Goal: Task Accomplishment & Management: Use online tool/utility

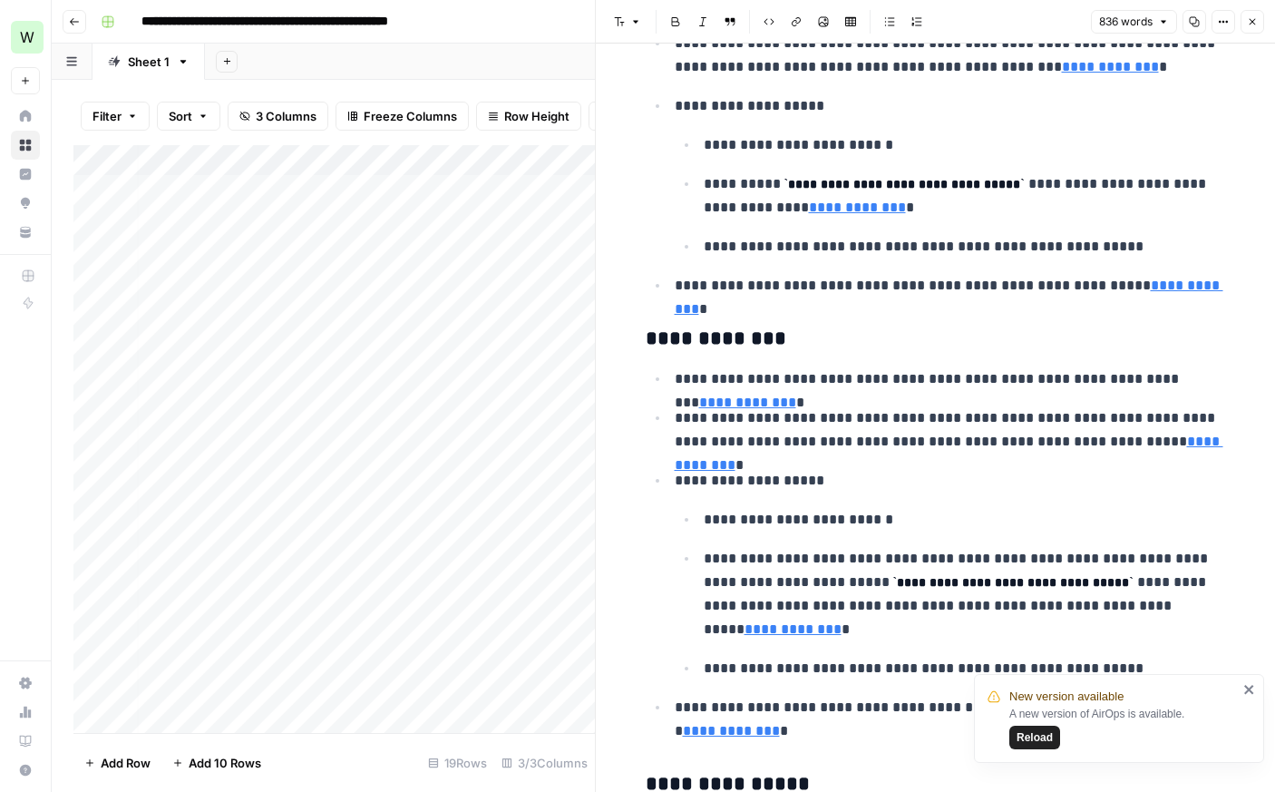
scroll to position [58, 5]
click at [257, 686] on div "Add Column" at bounding box center [333, 439] width 521 height 588
click at [191, 714] on div "Add Column" at bounding box center [333, 439] width 521 height 588
click at [193, 652] on div "Add Column" at bounding box center [333, 439] width 521 height 588
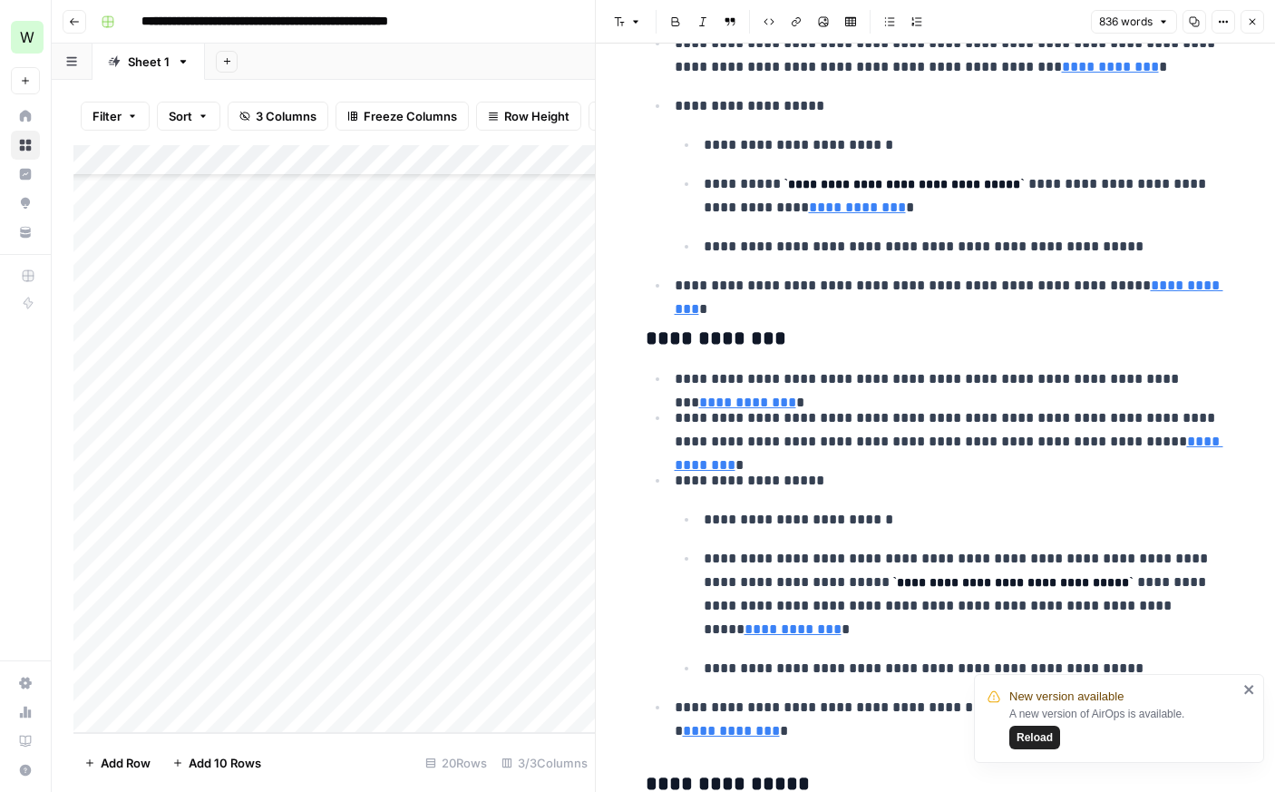
click at [417, 654] on div "Add Column" at bounding box center [333, 439] width 521 height 588
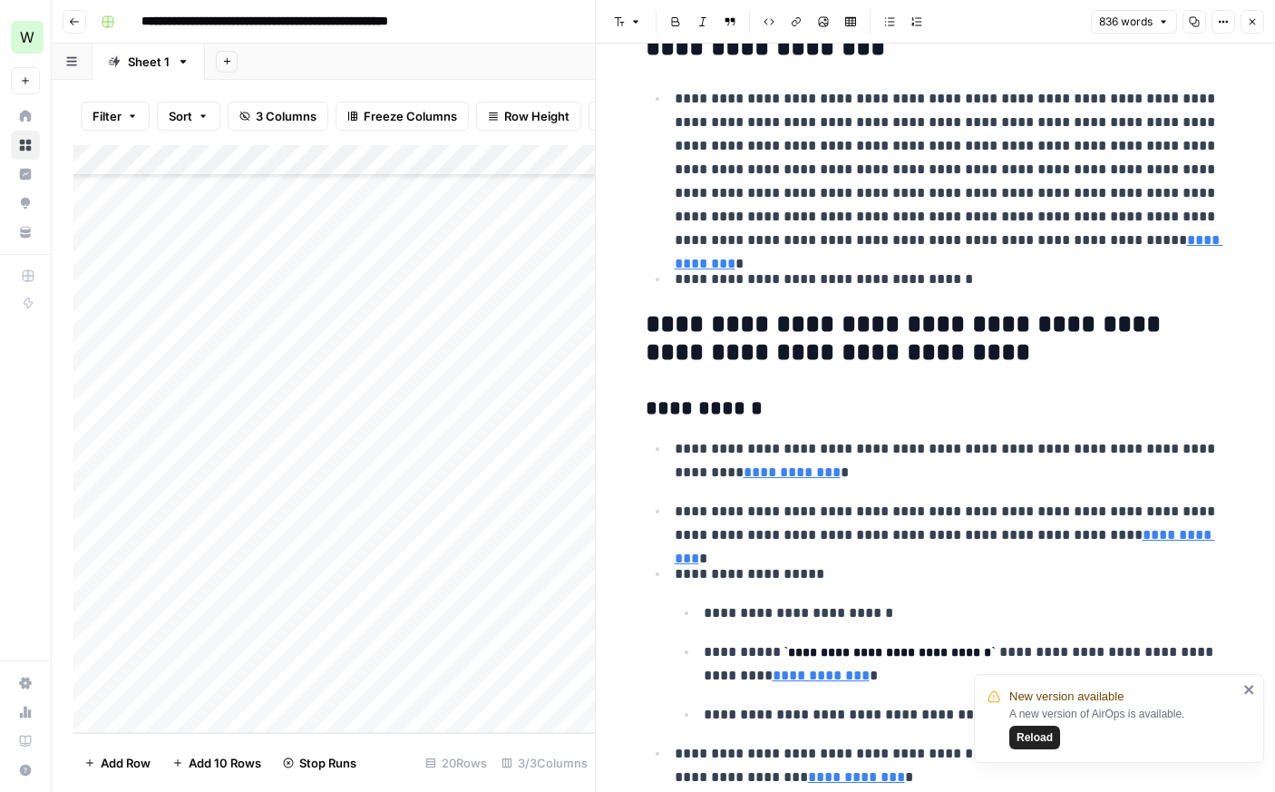
scroll to position [0, 0]
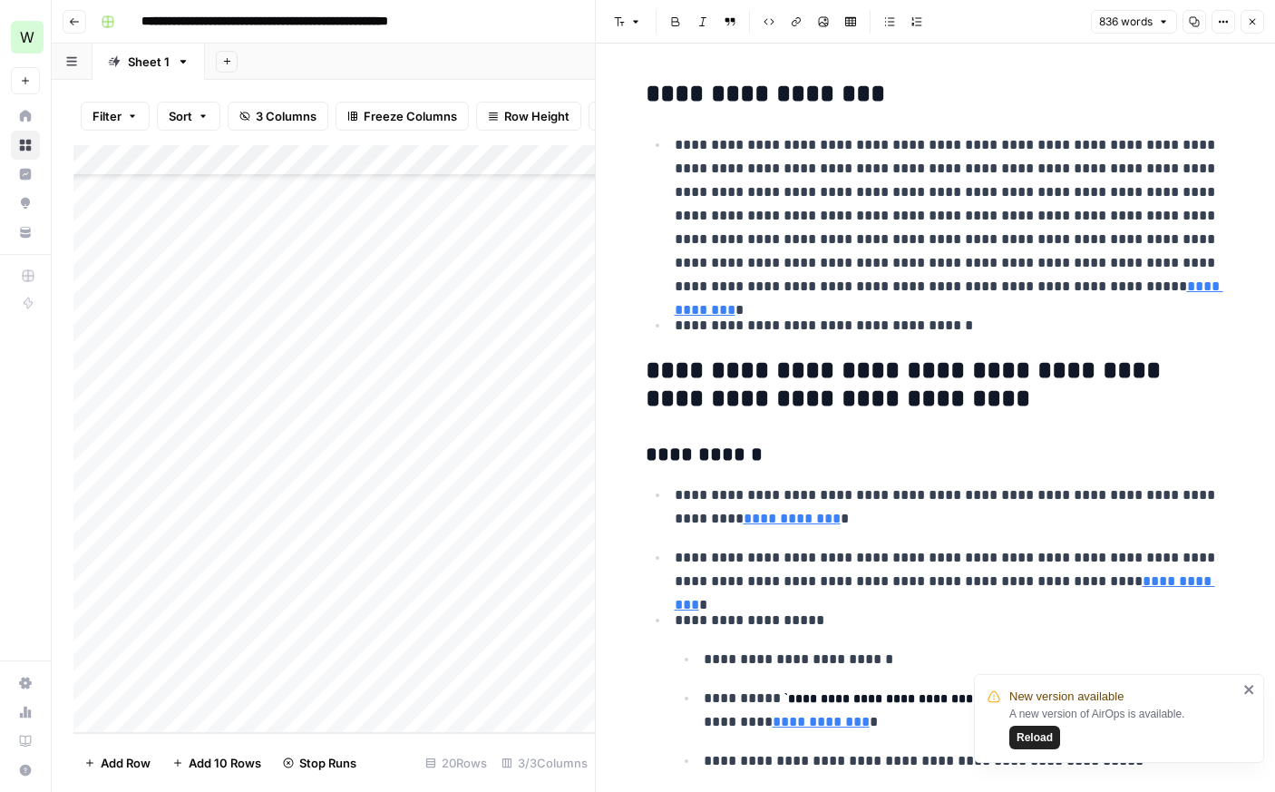
click at [1252, 30] on button "Close" at bounding box center [1252, 22] width 24 height 24
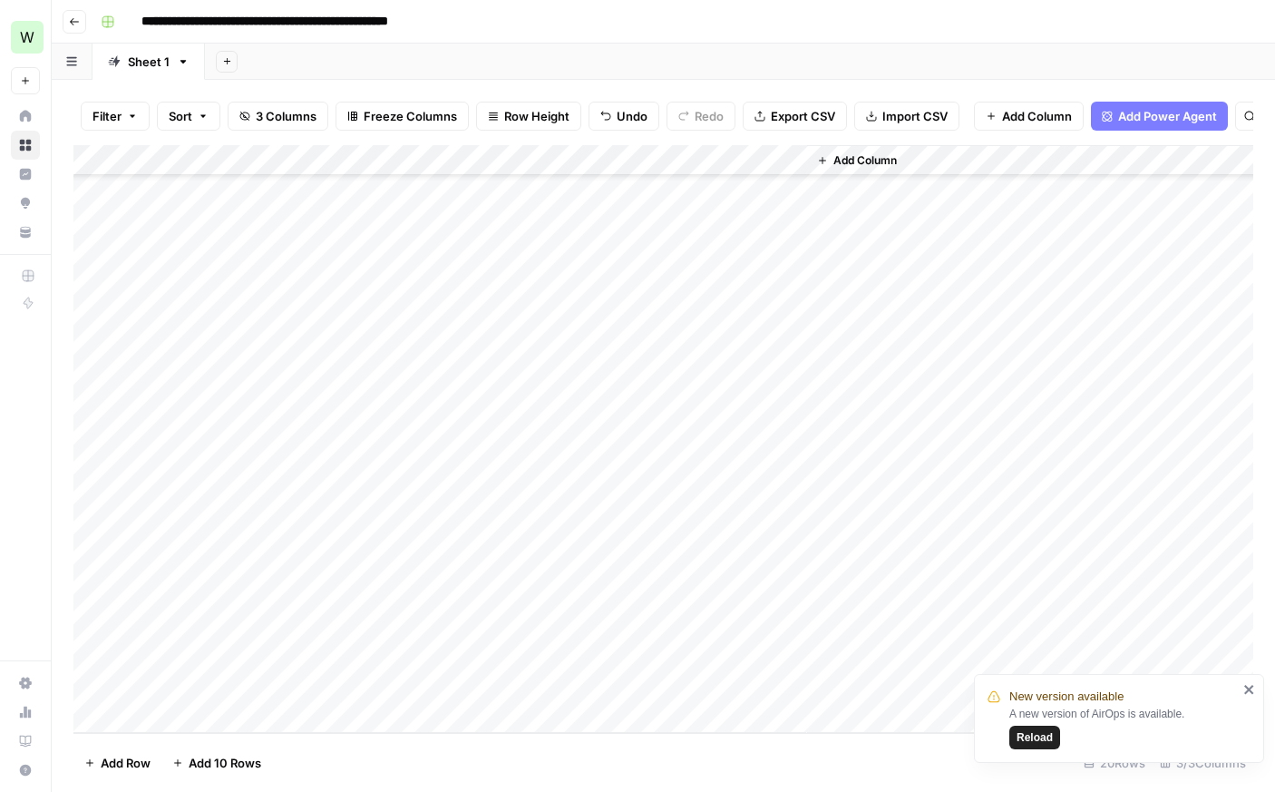
click at [326, 691] on div "Add Column" at bounding box center [663, 439] width 1180 height 588
click at [520, 683] on div "Add Column" at bounding box center [663, 439] width 1180 height 588
click at [171, 717] on div "Add Column" at bounding box center [663, 439] width 1180 height 588
click at [170, 715] on div "Add Column" at bounding box center [663, 439] width 1180 height 588
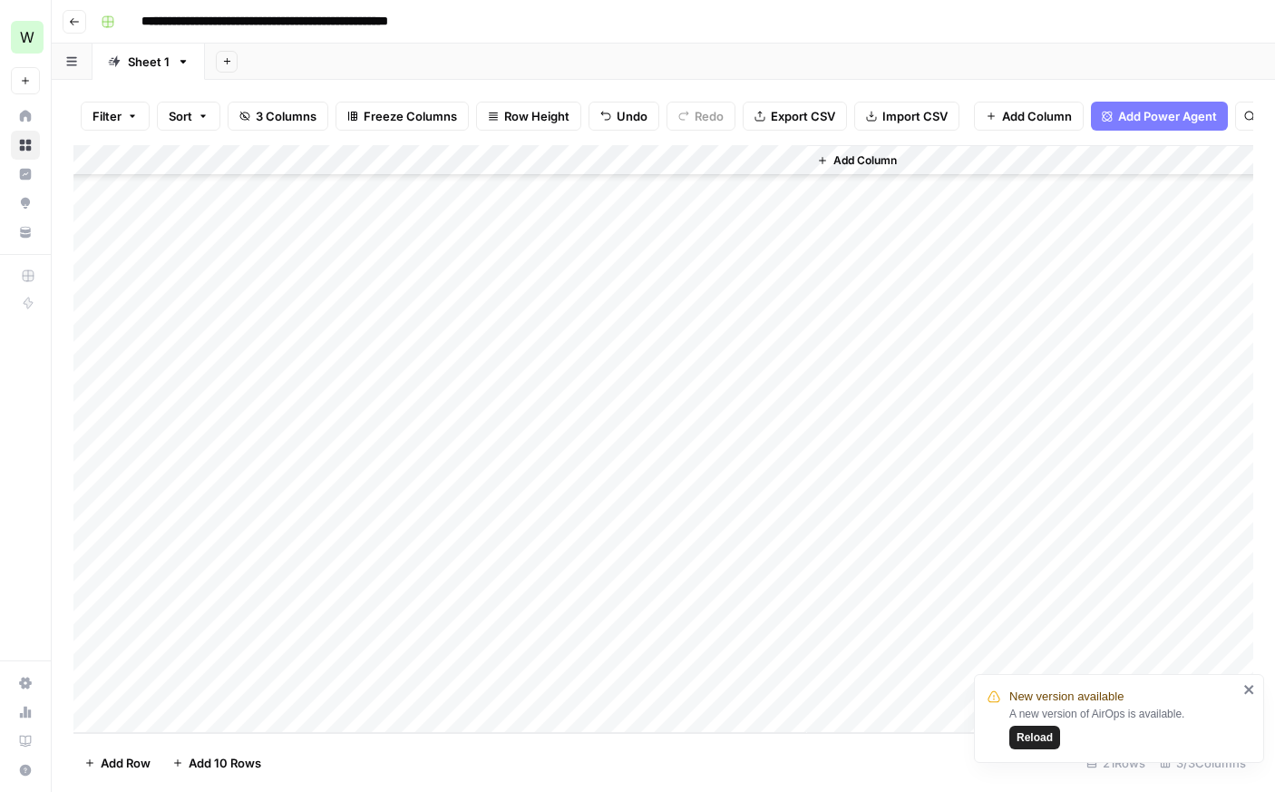
scroll to position [151, 0]
click at [170, 715] on div "Add Column" at bounding box center [663, 439] width 1180 height 588
click at [329, 615] on div "Add Column" at bounding box center [663, 439] width 1180 height 588
click at [308, 660] on div "Add Column" at bounding box center [663, 439] width 1180 height 588
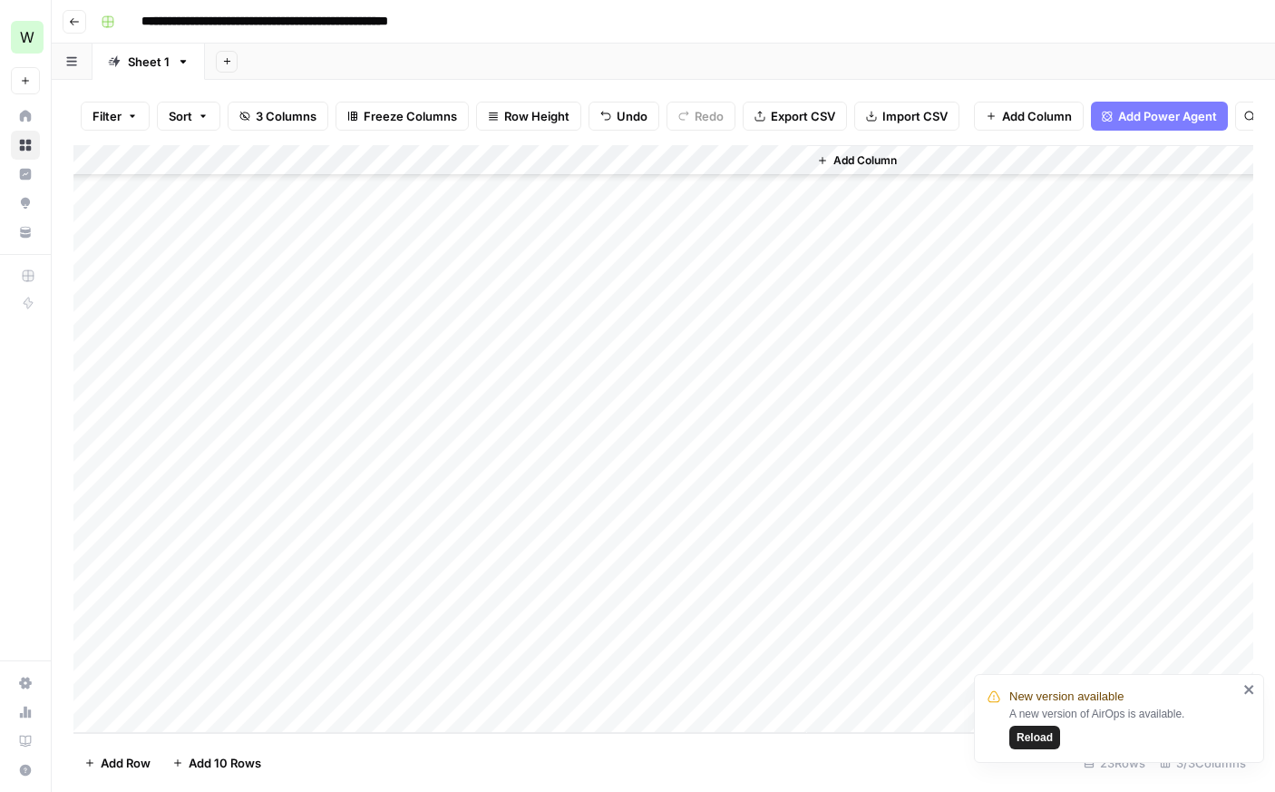
click at [413, 628] on div "Add Column" at bounding box center [663, 439] width 1180 height 588
click at [413, 658] on div "Add Column" at bounding box center [663, 439] width 1180 height 588
click at [1248, 692] on icon "close" at bounding box center [1249, 689] width 13 height 15
click at [313, 685] on div "Add Column" at bounding box center [663, 439] width 1180 height 588
click at [516, 687] on div "Add Column" at bounding box center [663, 439] width 1180 height 588
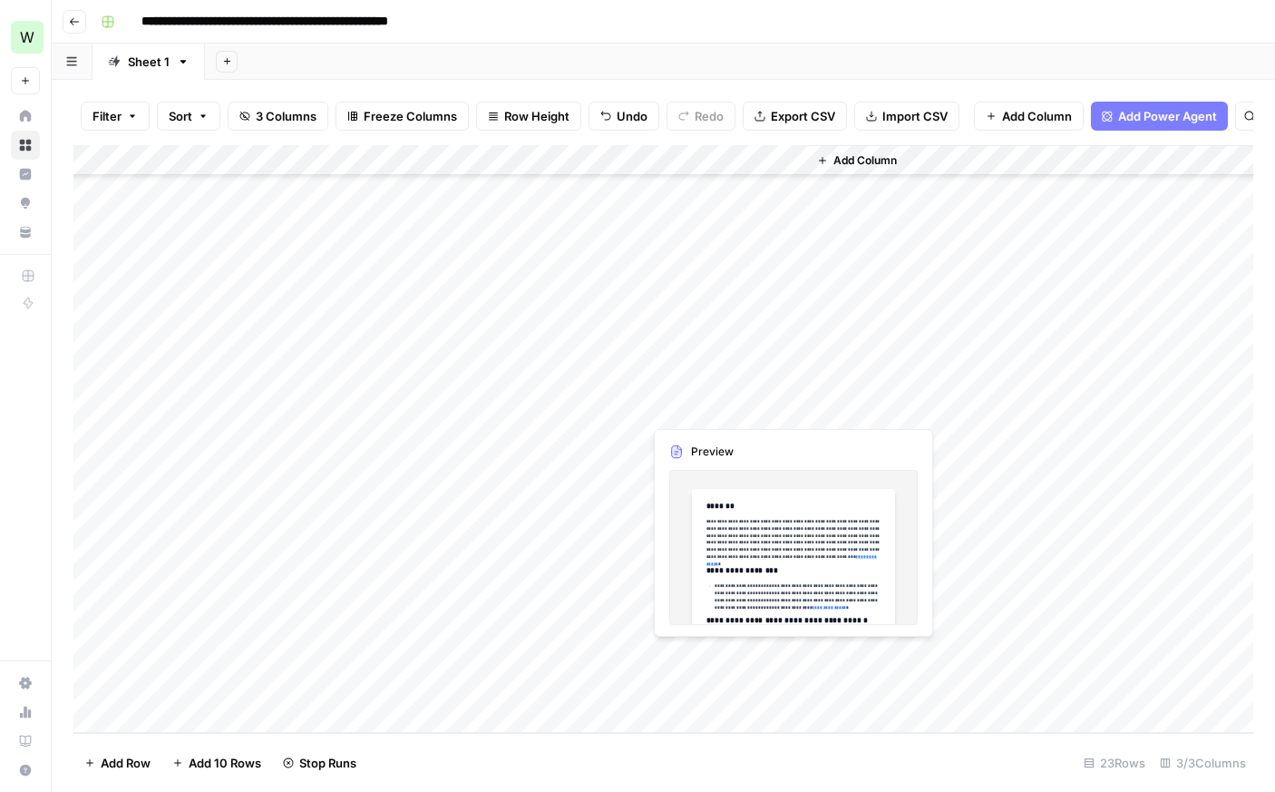
click at [708, 662] on div "Add Column" at bounding box center [663, 439] width 1180 height 588
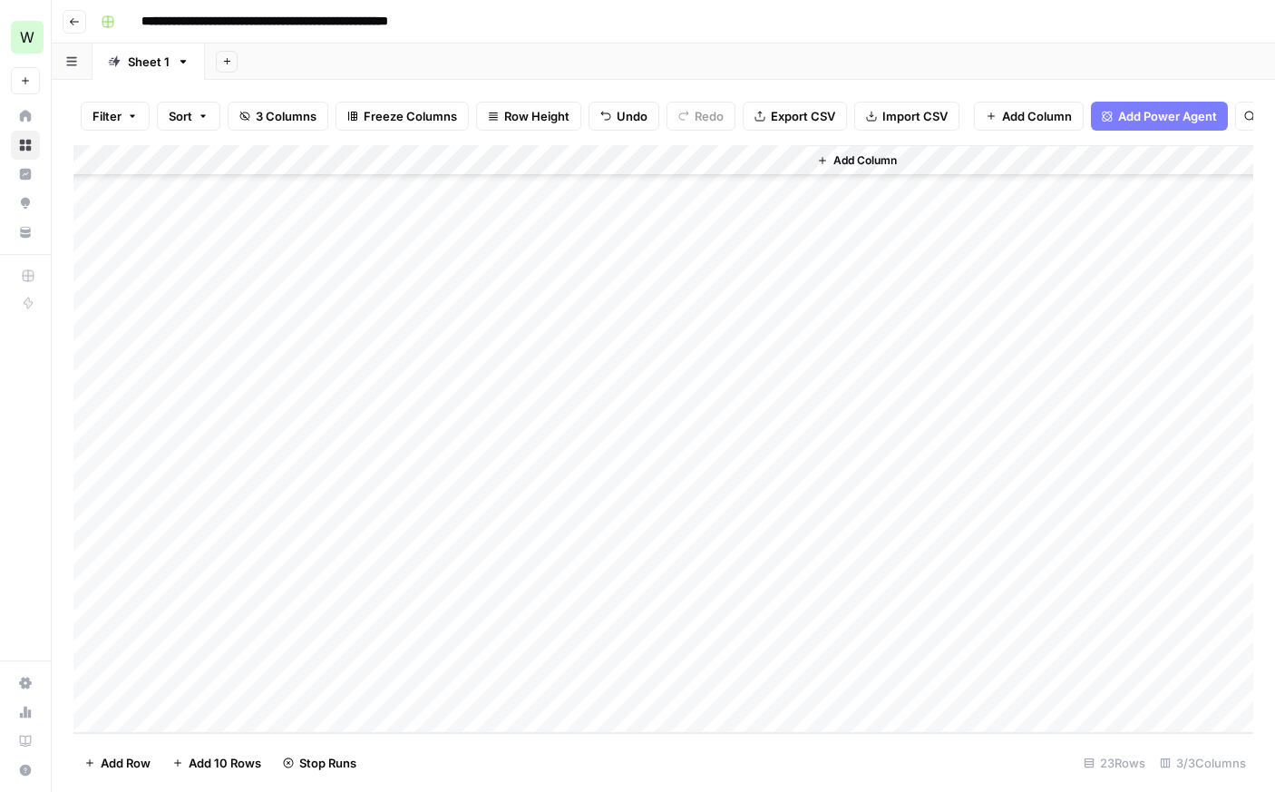
click at [754, 552] on div "Add Column" at bounding box center [663, 439] width 1180 height 588
click at [701, 648] on div "Add Column" at bounding box center [663, 439] width 1180 height 588
drag, startPoint x: 725, startPoint y: 603, endPoint x: 722, endPoint y: 617, distance: 15.0
click at [725, 603] on div "Add Column" at bounding box center [663, 439] width 1180 height 588
click at [706, 655] on div "Add Column" at bounding box center [663, 439] width 1180 height 588
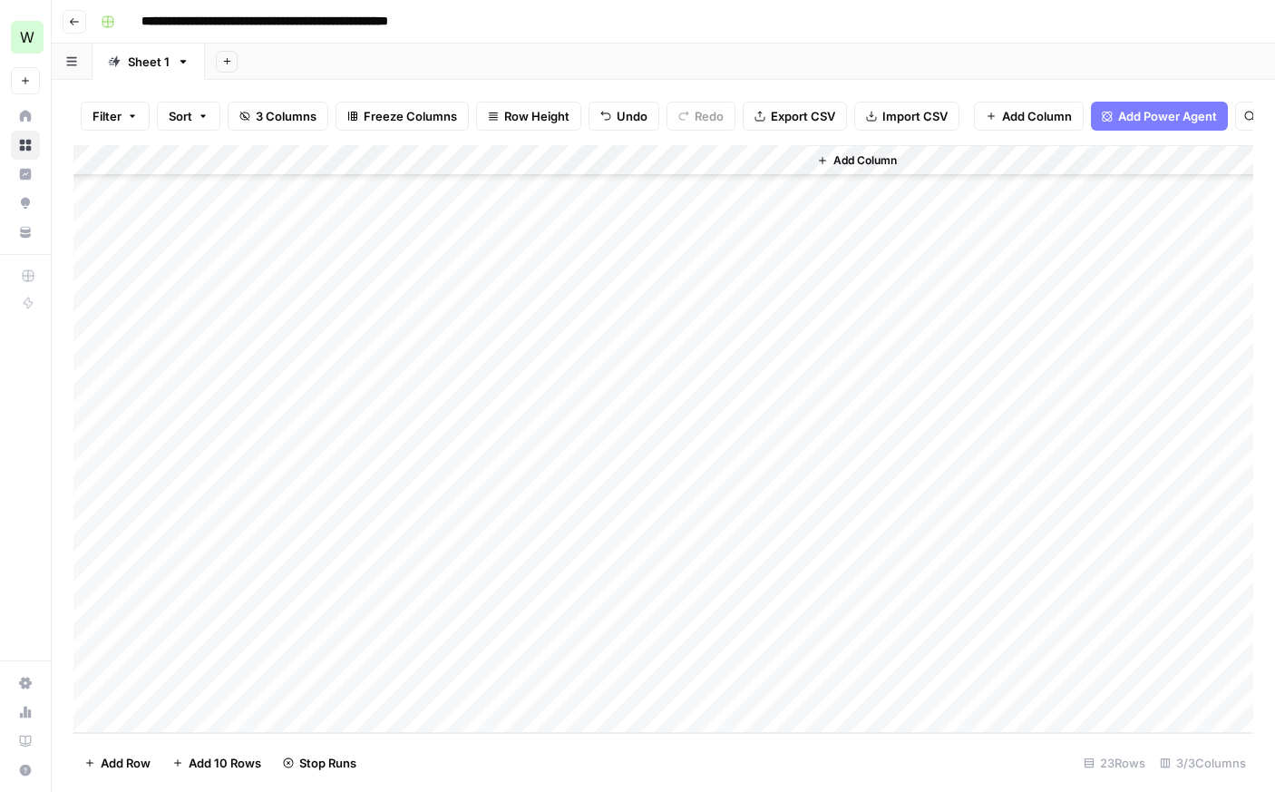
click at [789, 649] on div "Add Column" at bounding box center [663, 439] width 1180 height 588
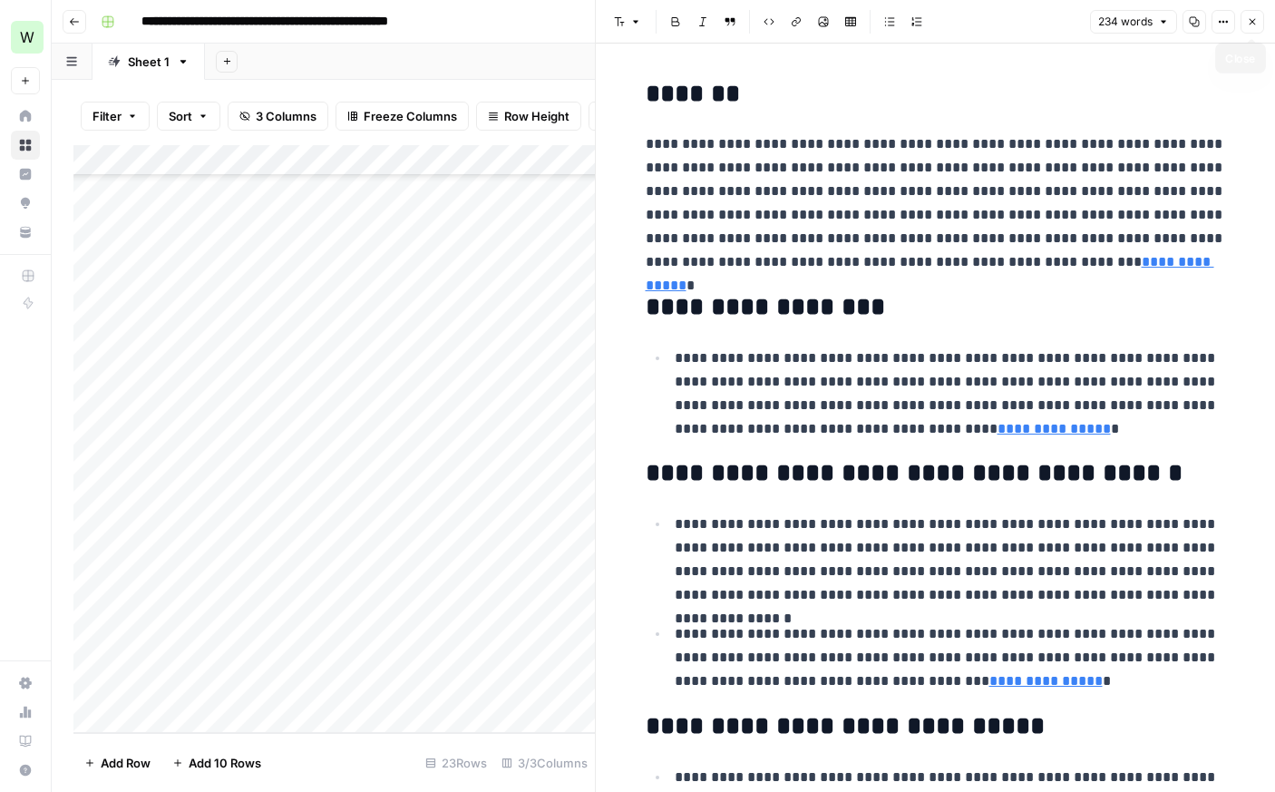
click at [1253, 26] on icon "button" at bounding box center [1252, 21] width 11 height 11
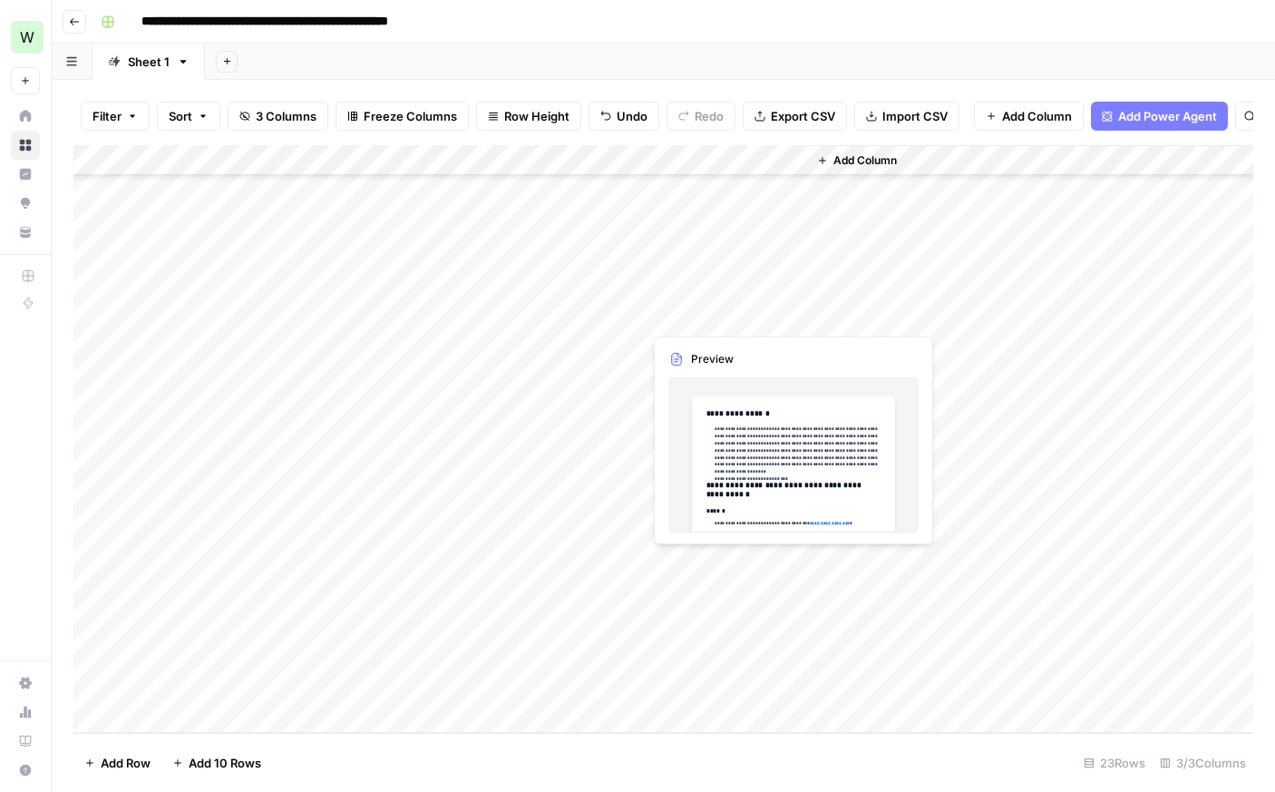
click at [677, 563] on div "Add Column" at bounding box center [663, 439] width 1180 height 588
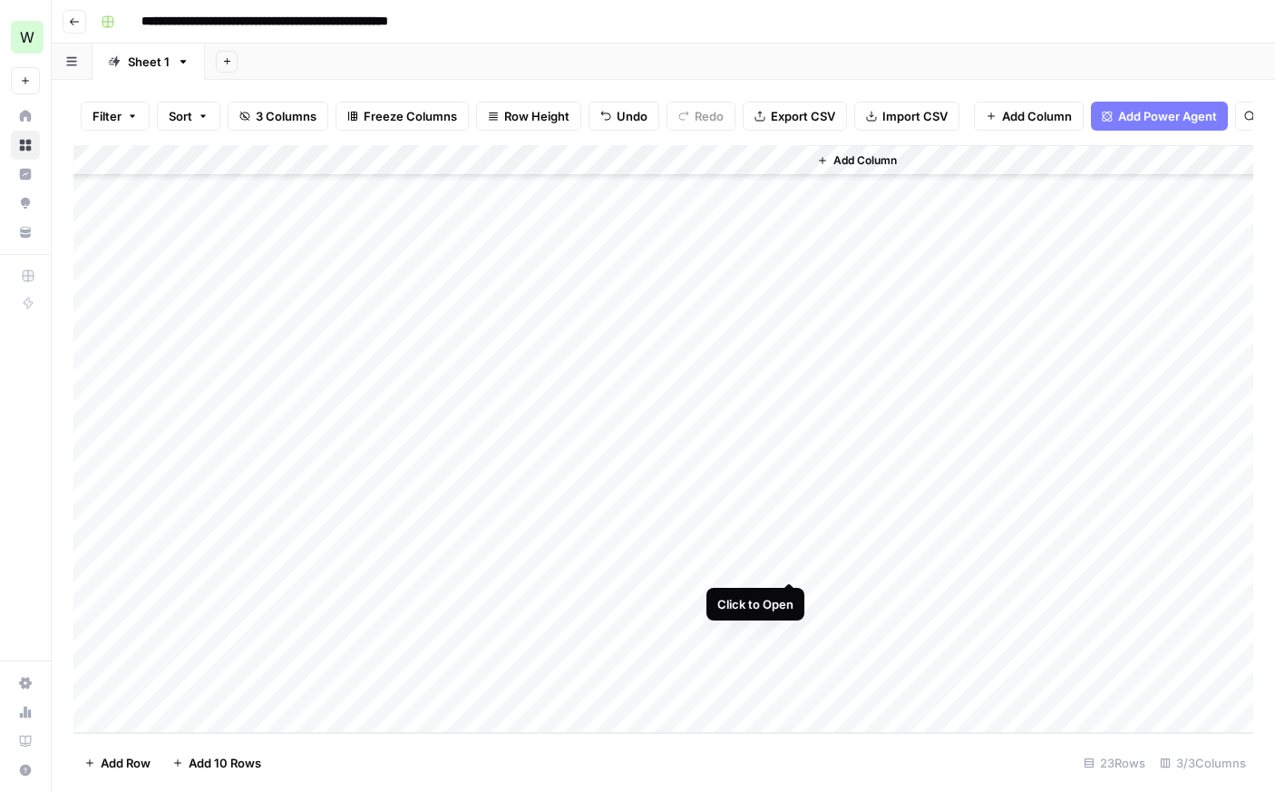
click at [793, 561] on div "Add Column" at bounding box center [663, 439] width 1180 height 588
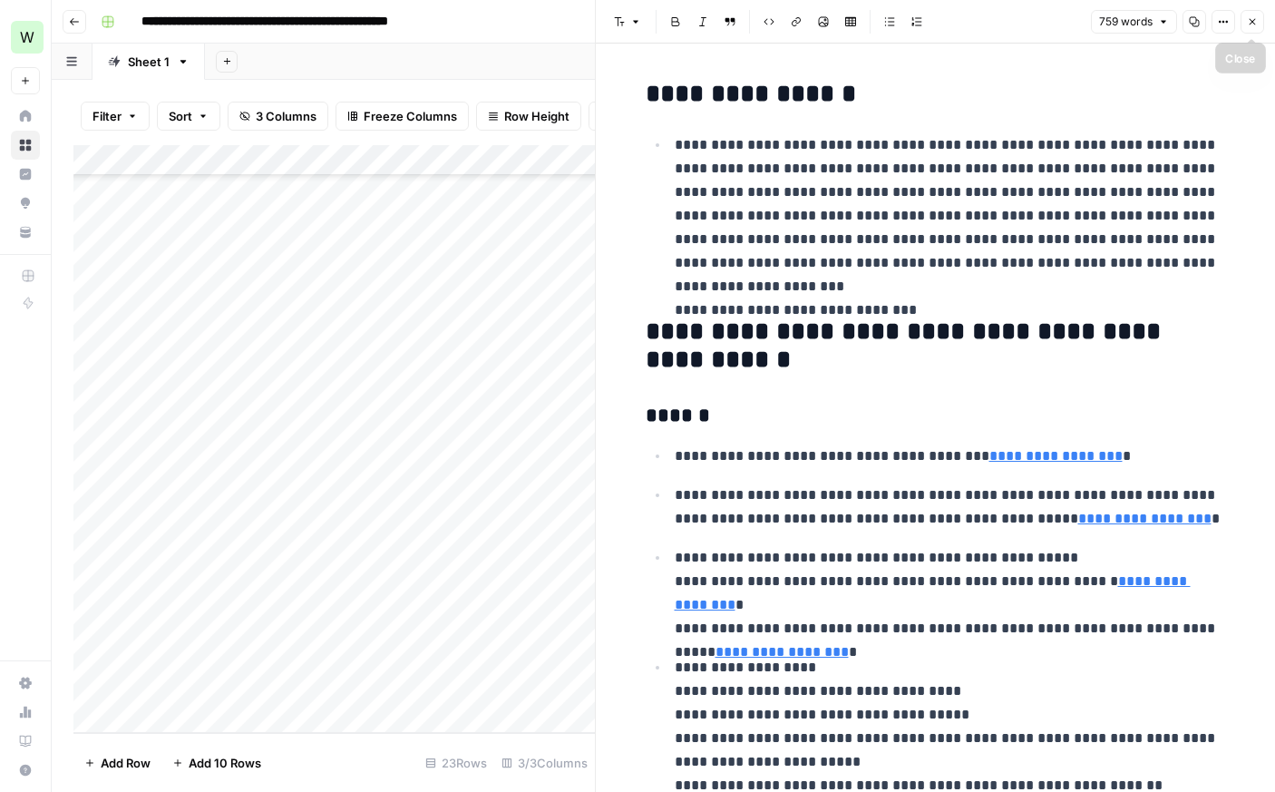
click at [1256, 16] on icon "button" at bounding box center [1252, 21] width 11 height 11
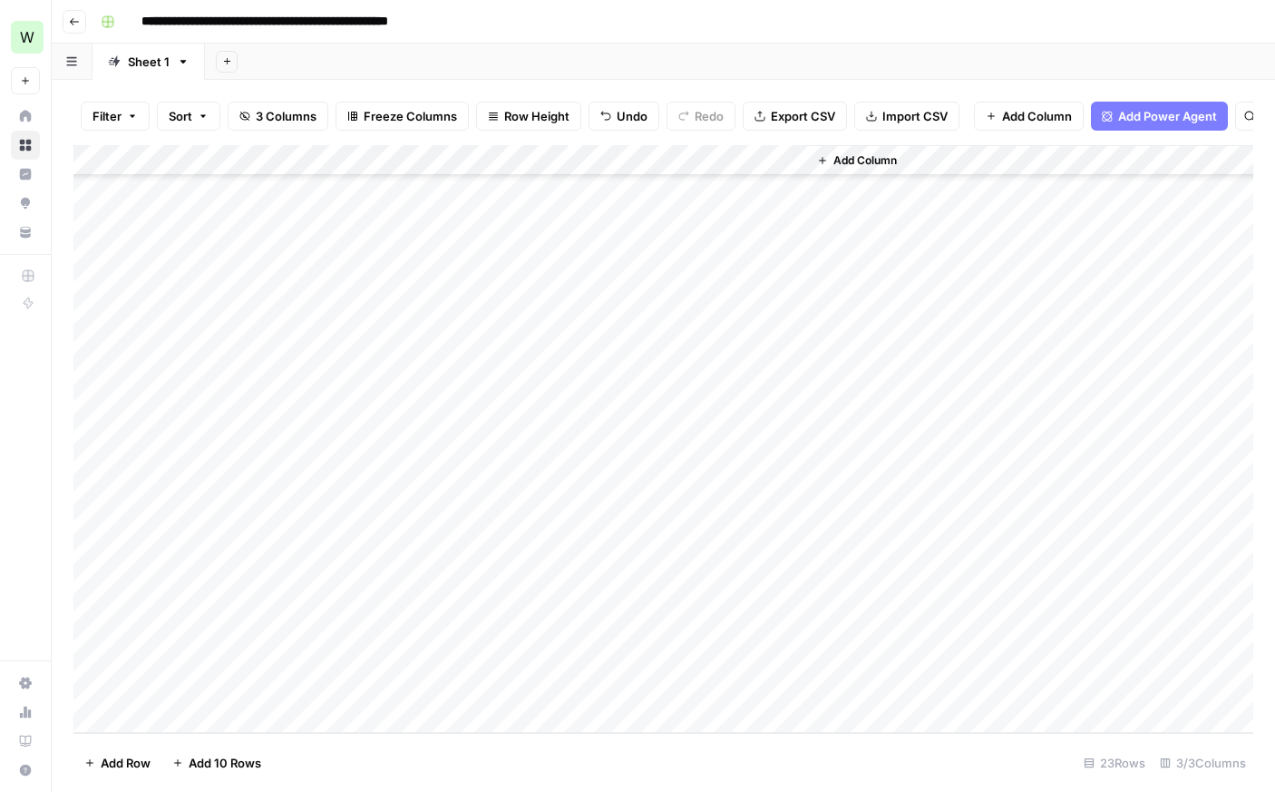
click at [582, 559] on div "Add Column" at bounding box center [663, 439] width 1180 height 588
click at [606, 561] on div "Add Column" at bounding box center [663, 439] width 1180 height 588
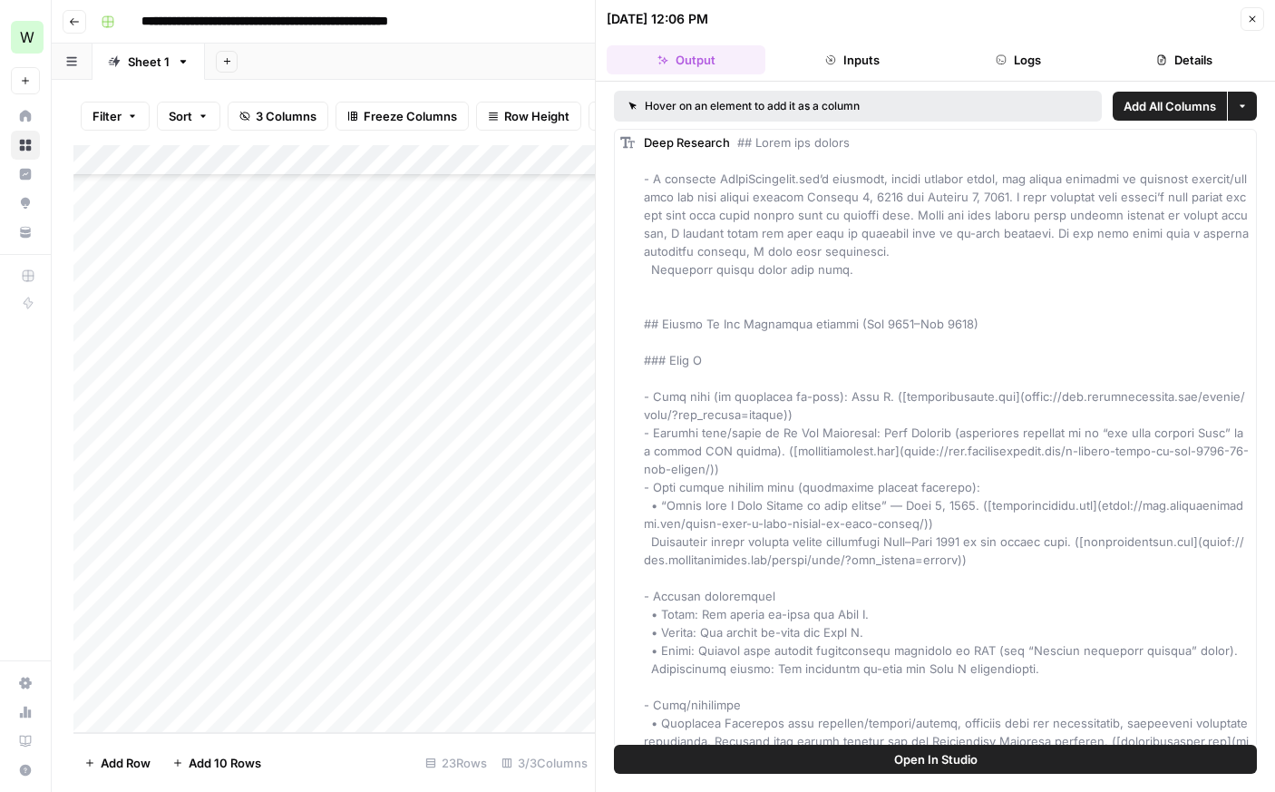
click at [1248, 18] on icon "button" at bounding box center [1252, 19] width 11 height 11
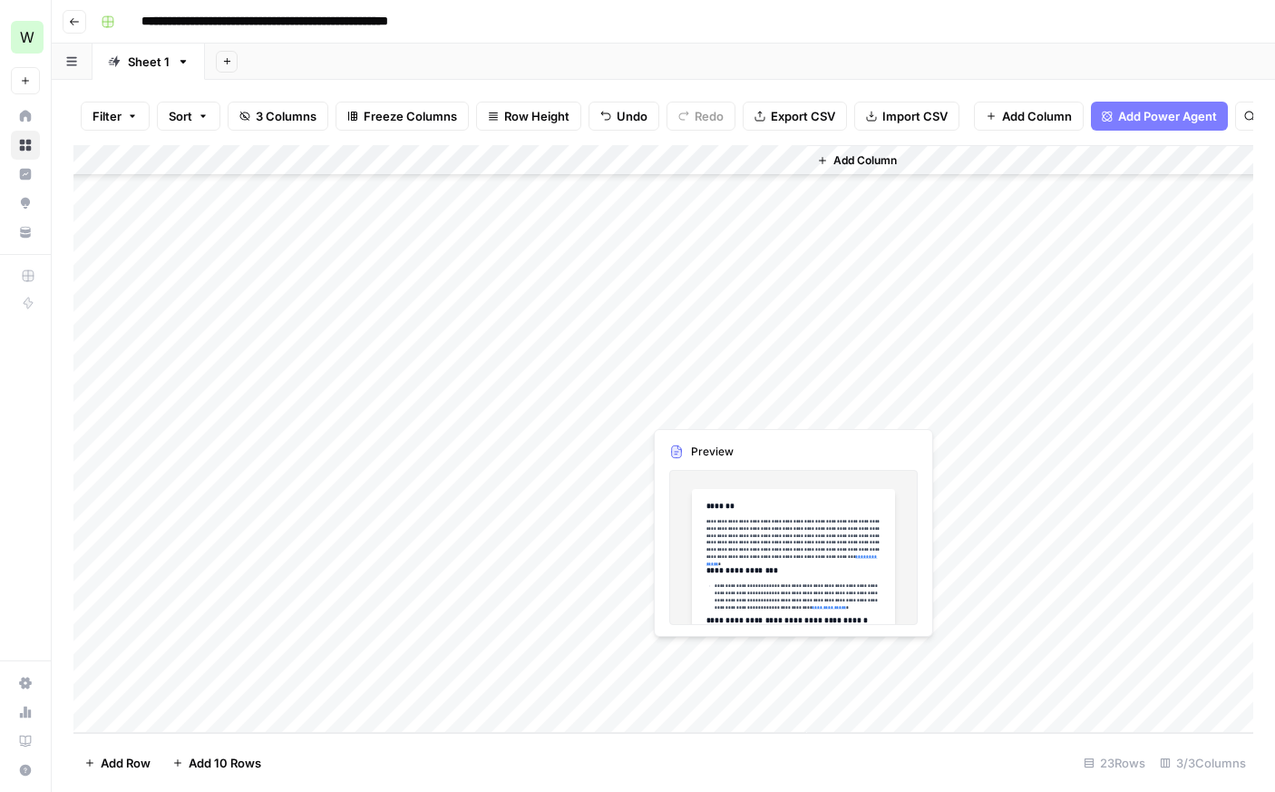
click at [687, 660] on div "Add Column" at bounding box center [663, 439] width 1180 height 588
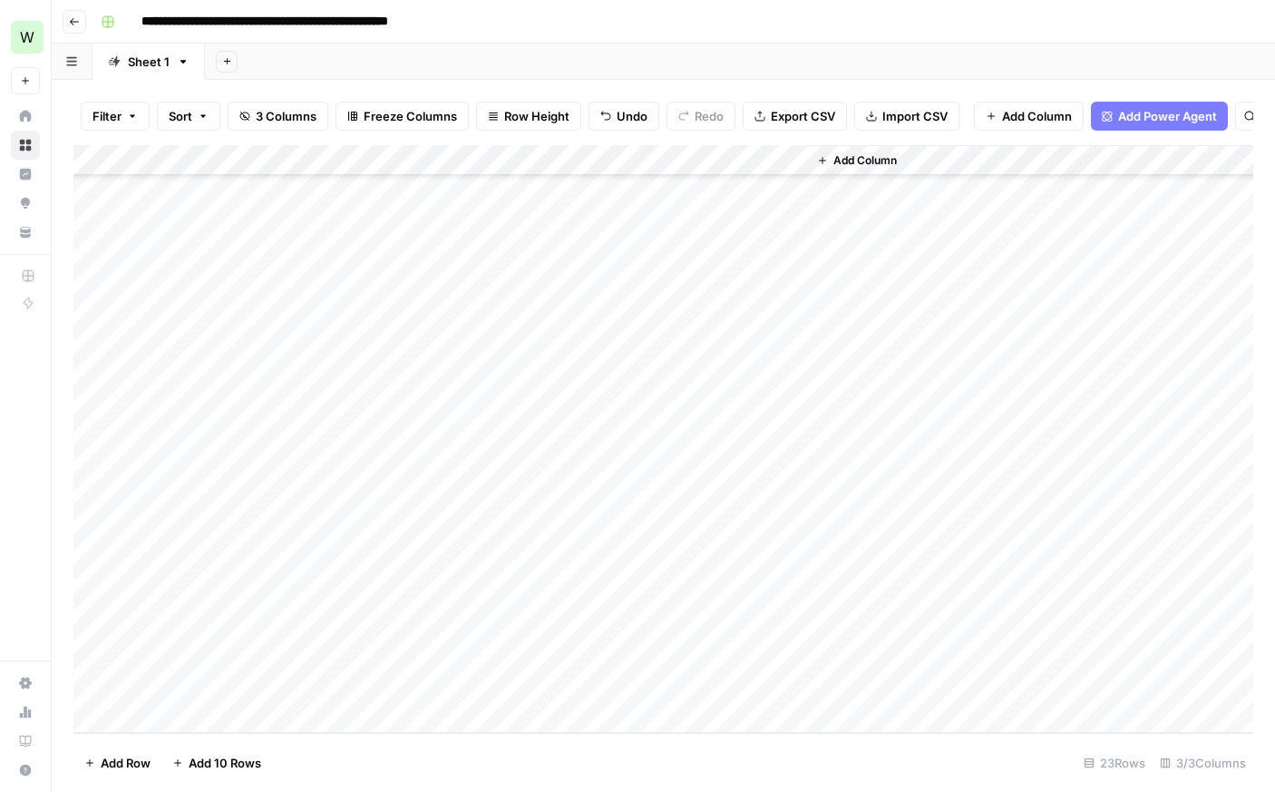
click at [878, 559] on div "Add Column" at bounding box center [1030, 439] width 446 height 588
click at [746, 214] on div "Add Column" at bounding box center [663, 439] width 1180 height 588
click at [783, 223] on div "Add Column" at bounding box center [663, 439] width 1180 height 588
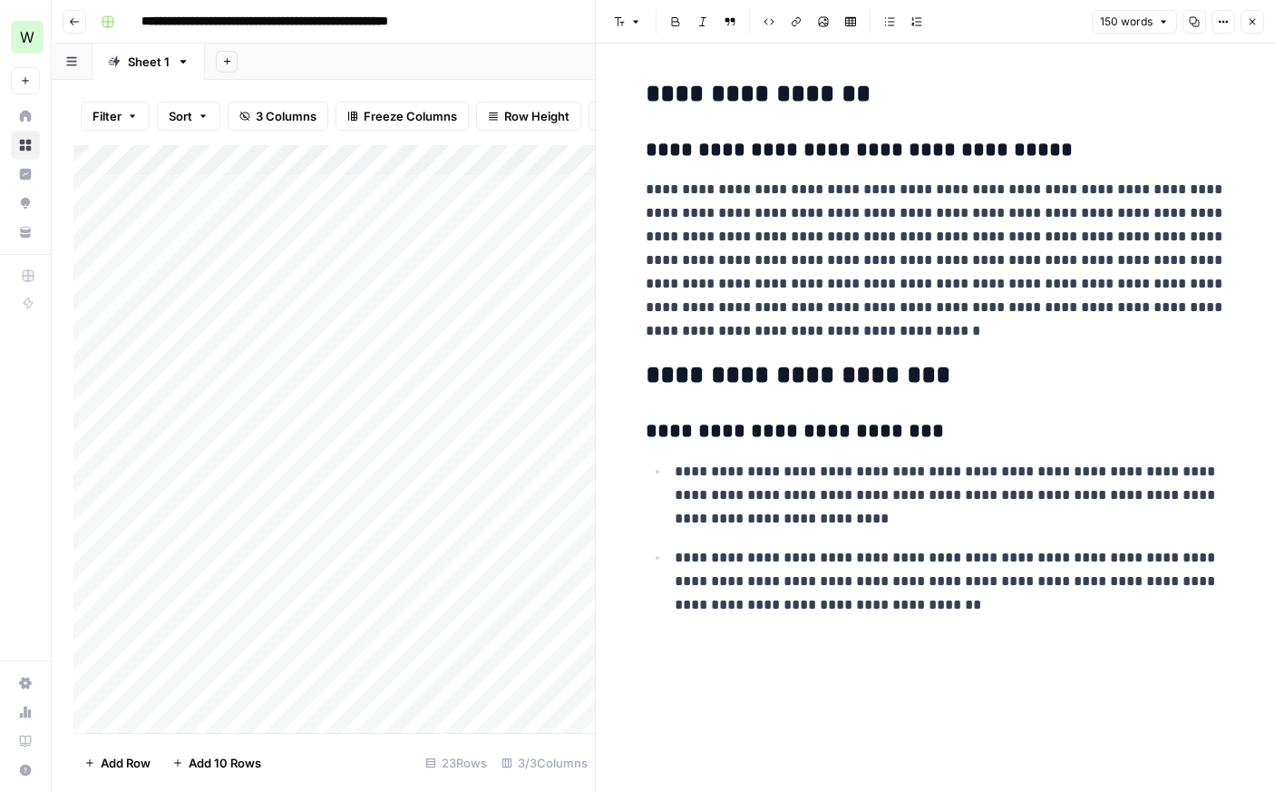
click at [1249, 19] on icon "button" at bounding box center [1252, 22] width 6 height 6
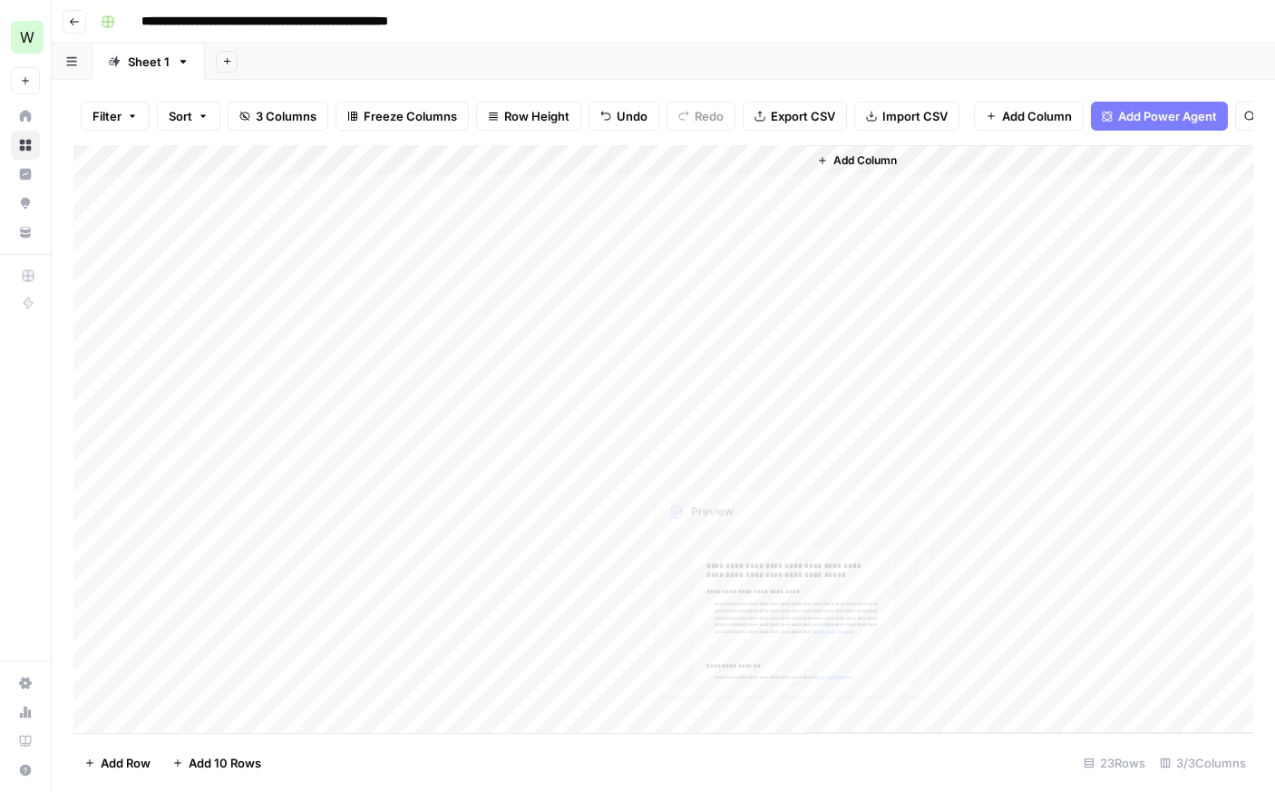
scroll to position [181, 0]
click at [624, 690] on div "Add Column" at bounding box center [663, 439] width 1180 height 588
click at [665, 689] on div "Add Column" at bounding box center [663, 439] width 1180 height 588
click at [627, 656] on div "Add Column" at bounding box center [663, 439] width 1180 height 588
click at [628, 655] on div "Add Column" at bounding box center [663, 439] width 1180 height 588
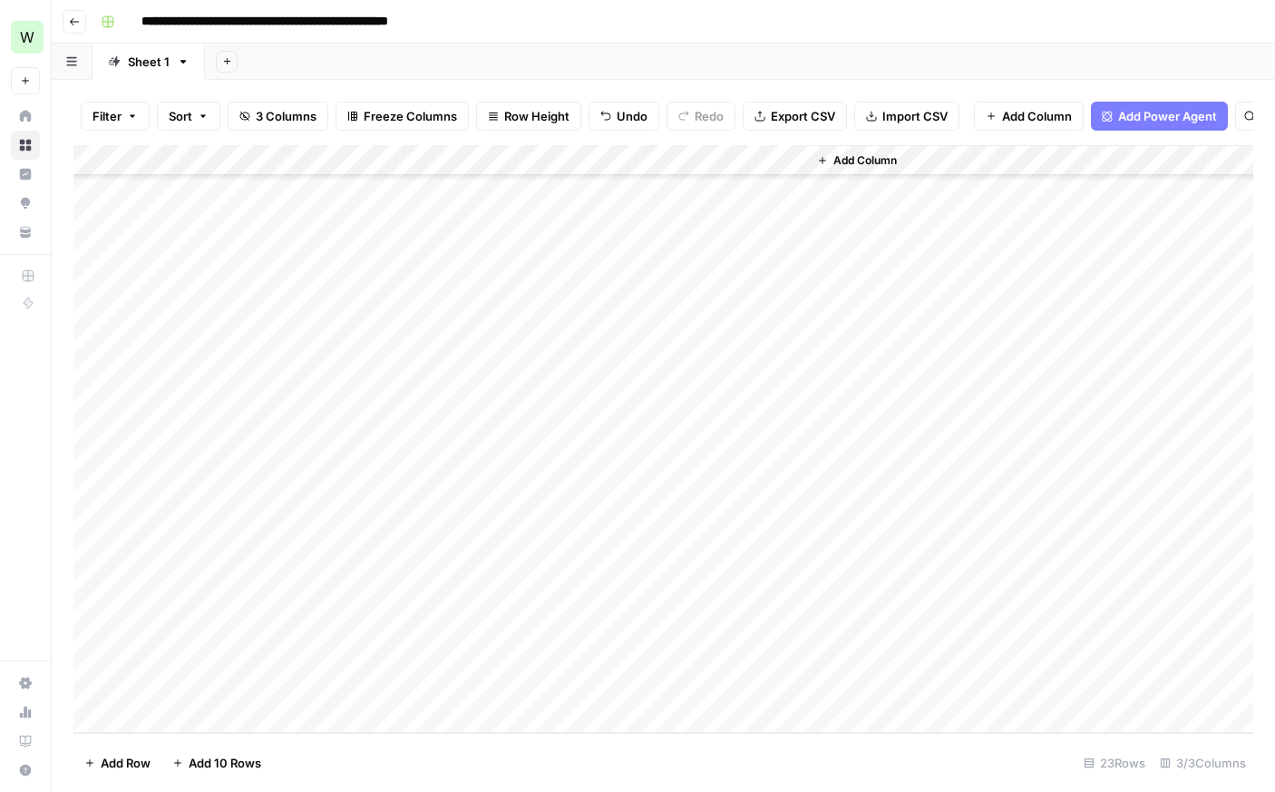
click at [602, 652] on div "Add Column" at bounding box center [663, 439] width 1180 height 588
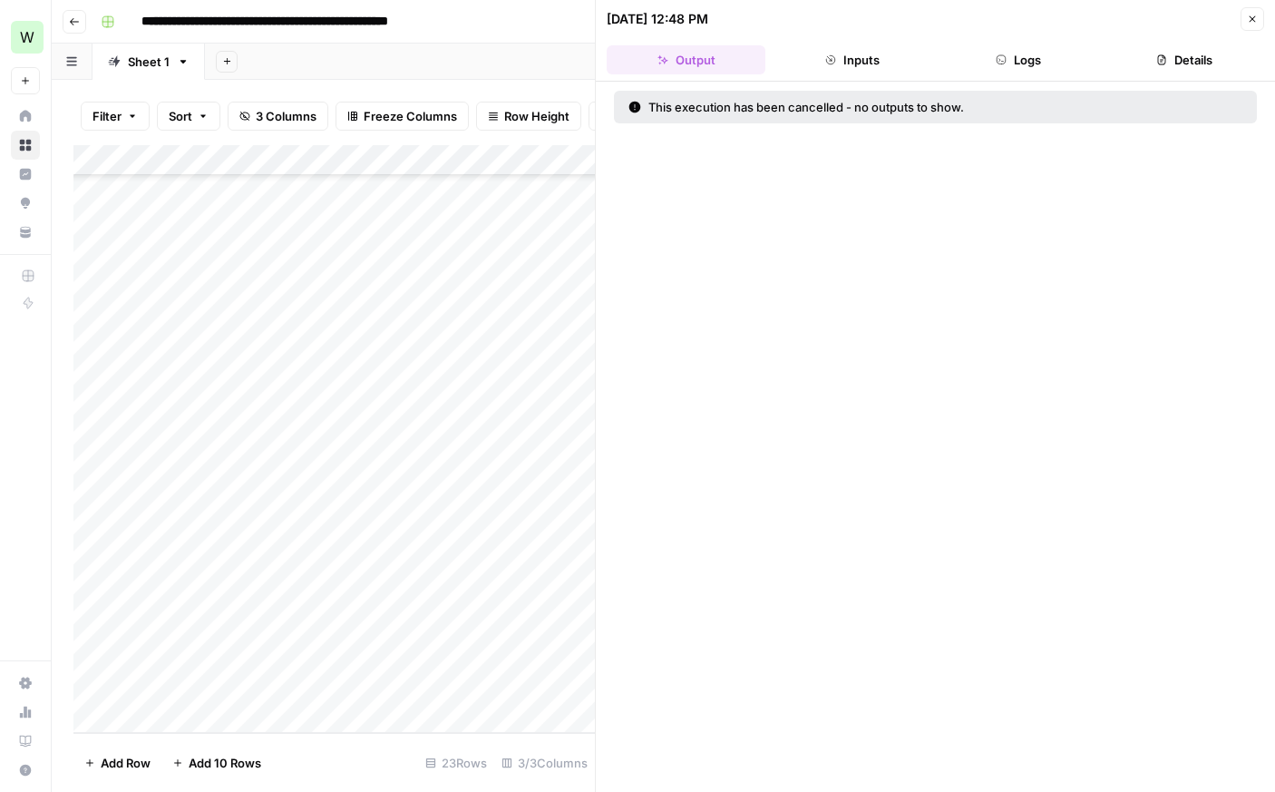
click at [1250, 28] on button "Close" at bounding box center [1252, 19] width 24 height 24
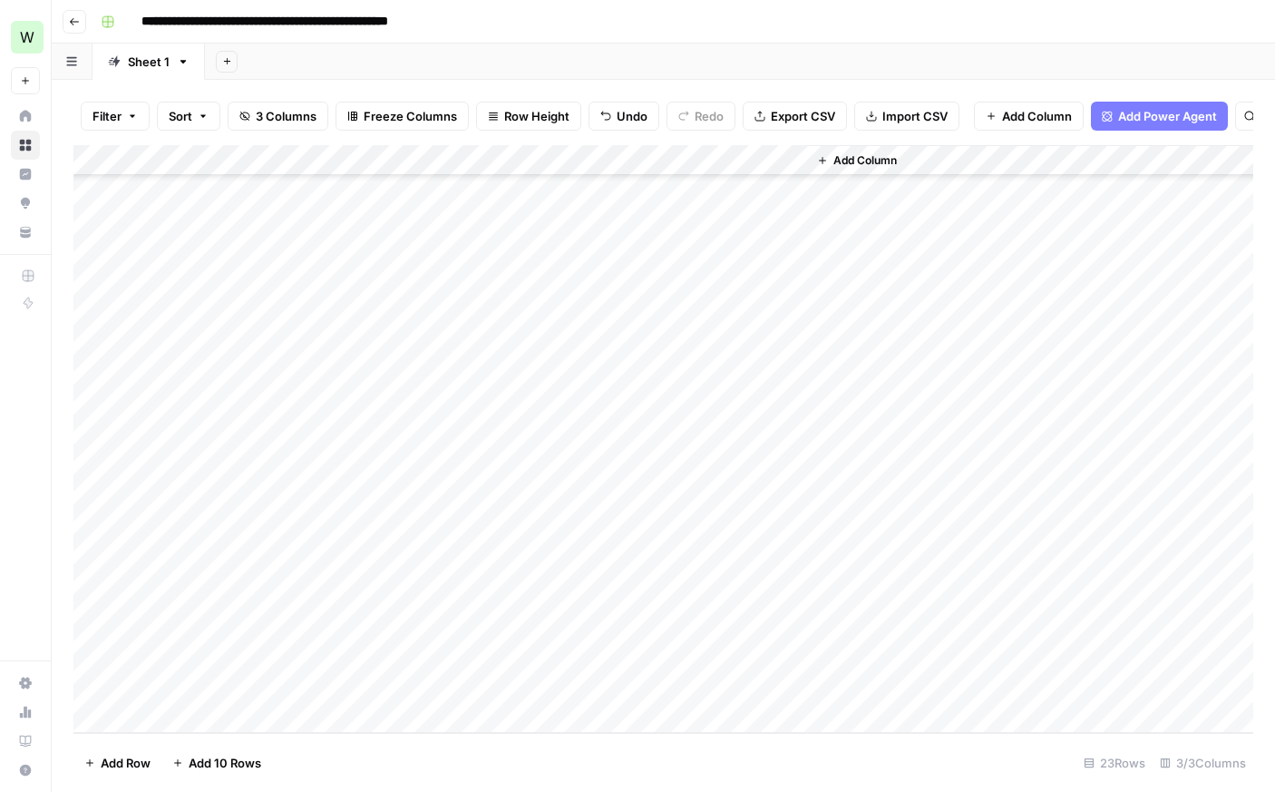
click at [623, 657] on div "Add Column" at bounding box center [663, 439] width 1180 height 588
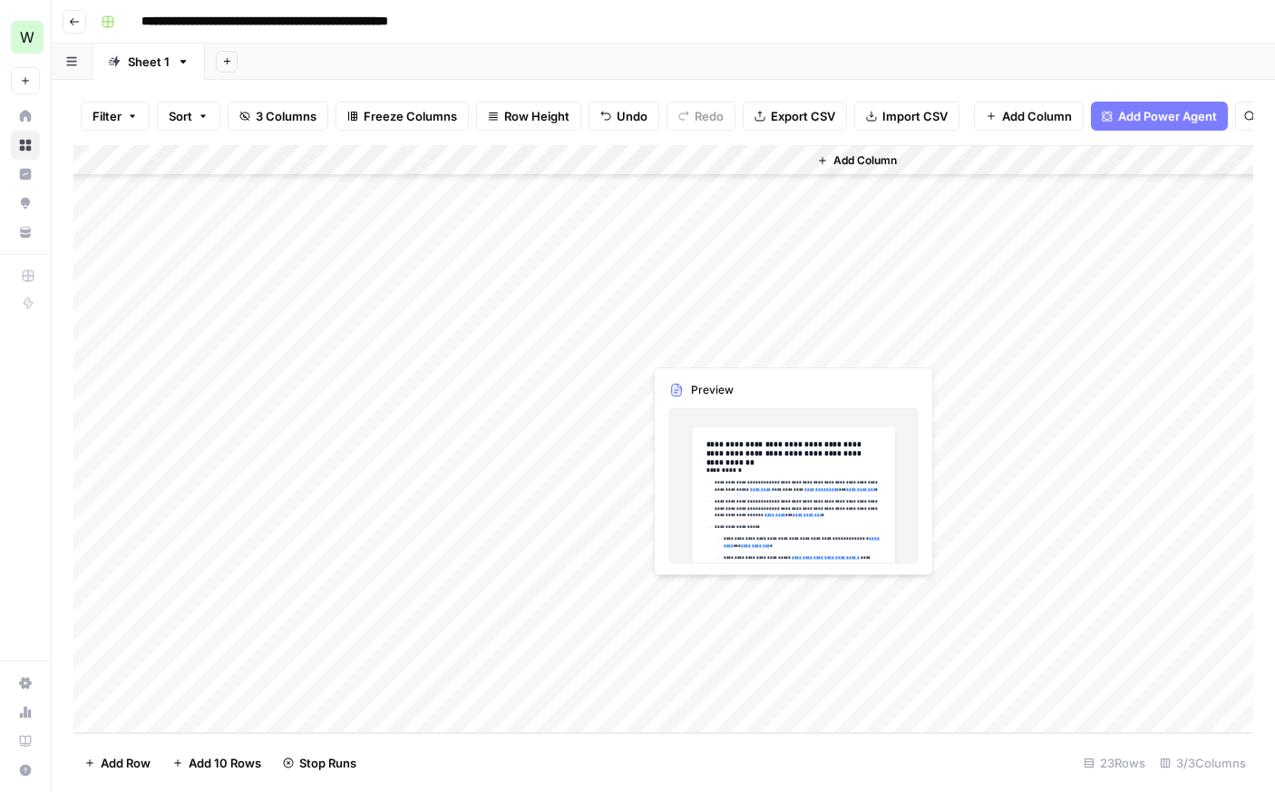
click at [712, 590] on div "Add Column" at bounding box center [663, 439] width 1180 height 588
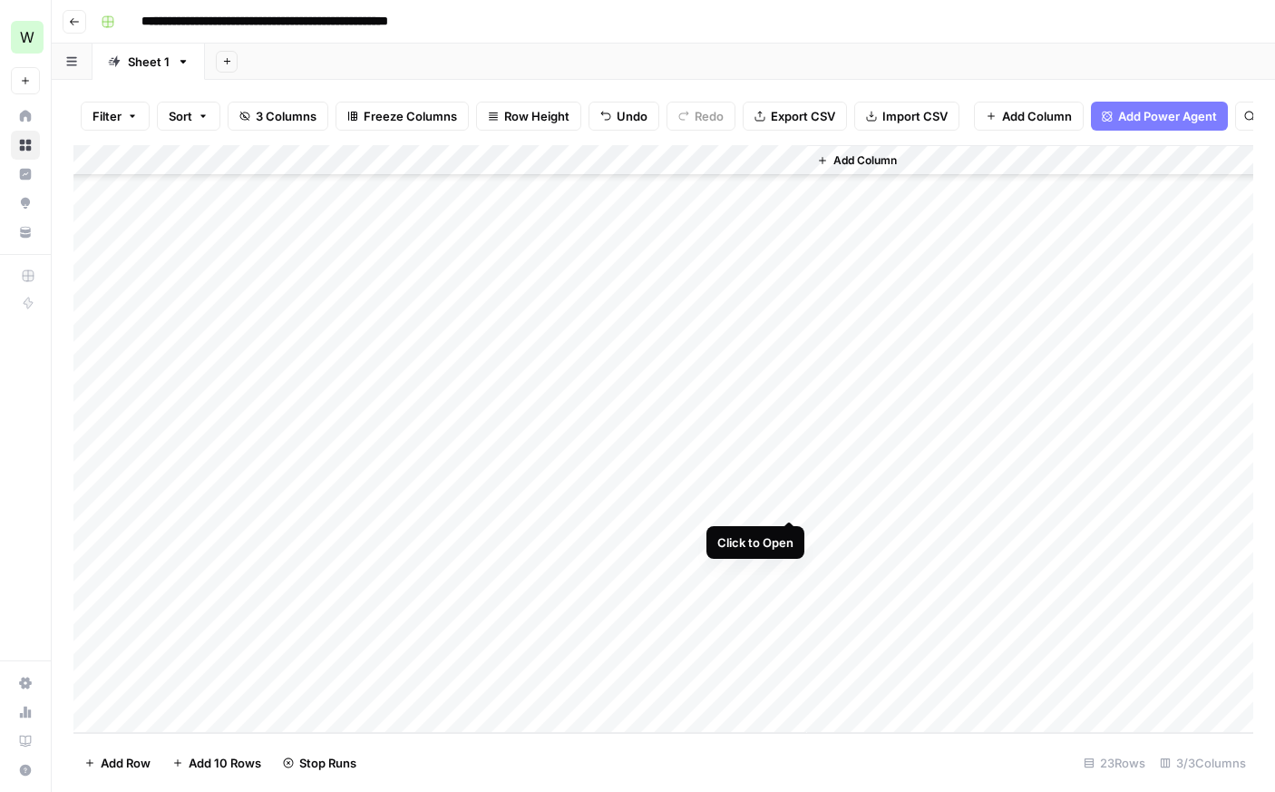
click at [784, 501] on div "Add Column" at bounding box center [663, 439] width 1180 height 588
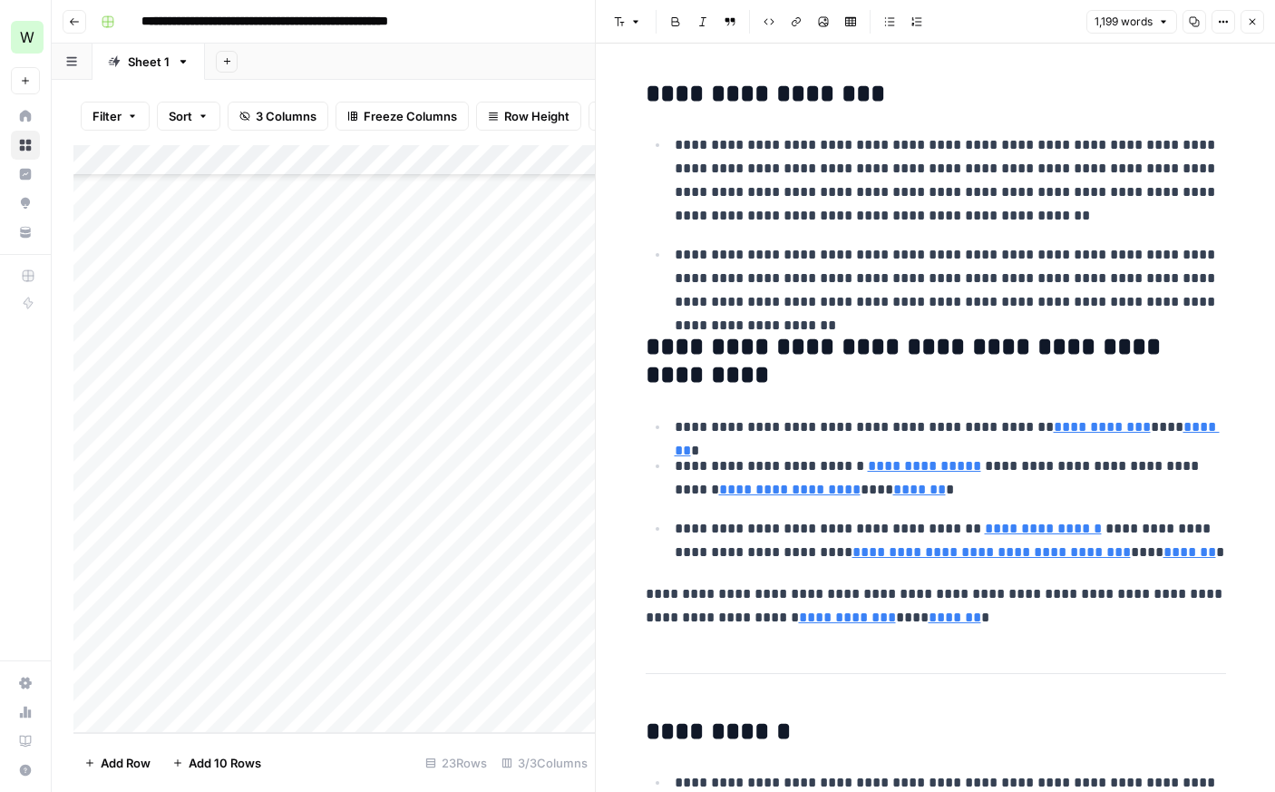
click at [1245, 19] on button "Close" at bounding box center [1252, 22] width 24 height 24
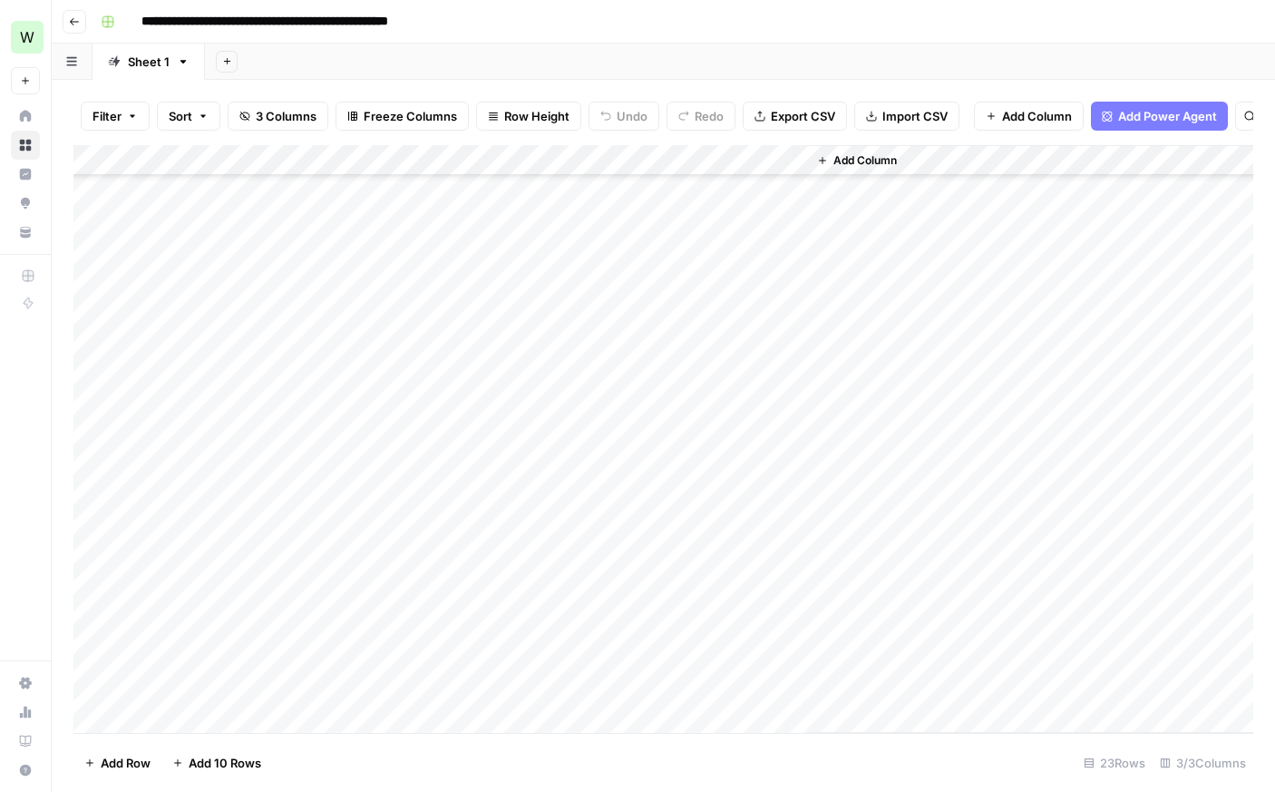
scroll to position [181, 0]
